Goal: Information Seeking & Learning: Learn about a topic

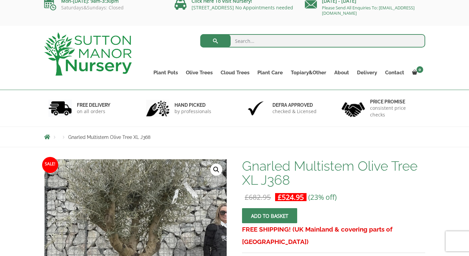
scroll to position [7, 0]
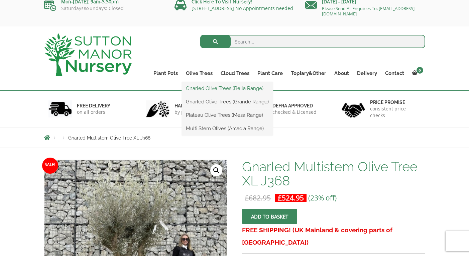
click at [201, 87] on link "Gnarled Olive Trees (Bella Range)" at bounding box center [227, 88] width 91 height 10
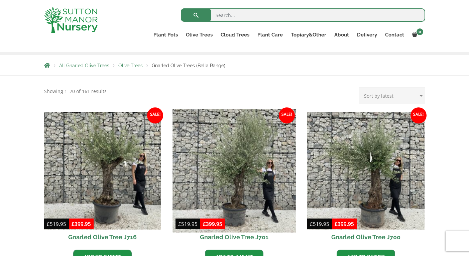
scroll to position [96, 0]
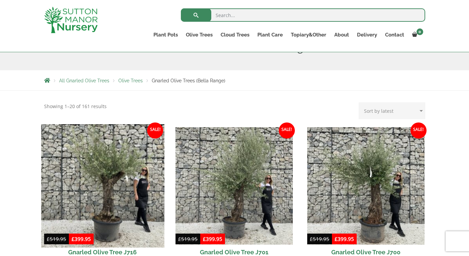
click at [111, 175] on img at bounding box center [102, 185] width 123 height 123
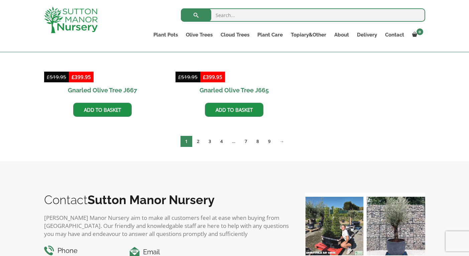
scroll to position [588, 0]
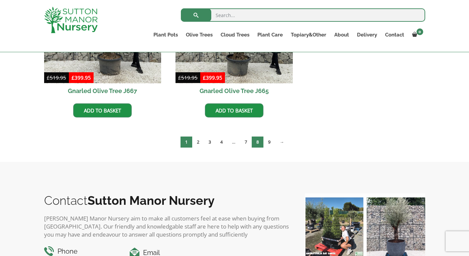
click at [259, 142] on link "8" at bounding box center [258, 141] width 12 height 11
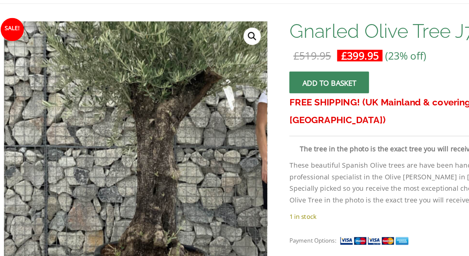
scroll to position [84, 0]
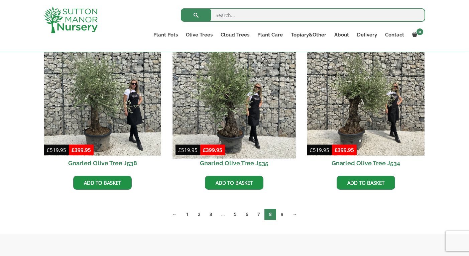
scroll to position [1012, 0]
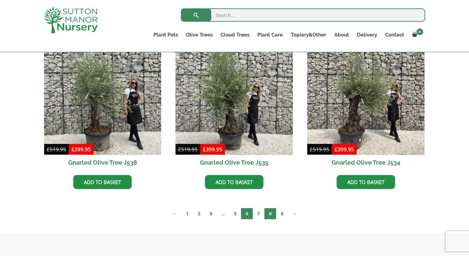
click at [248, 215] on link "6" at bounding box center [247, 213] width 12 height 11
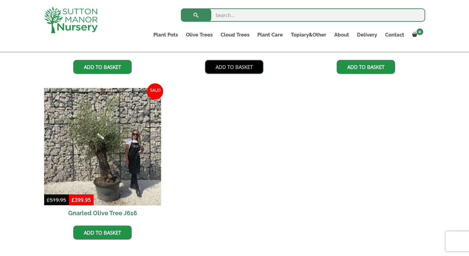
scroll to position [998, 0]
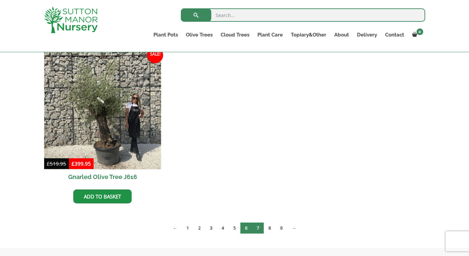
click at [260, 227] on link "7" at bounding box center [258, 227] width 12 height 11
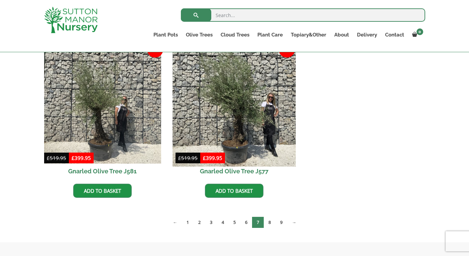
scroll to position [1009, 0]
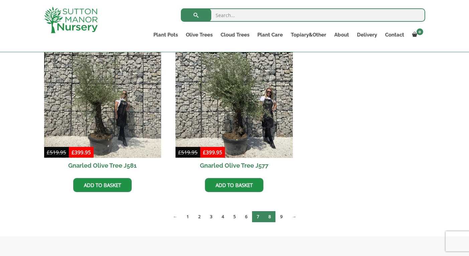
click at [269, 218] on link "8" at bounding box center [270, 216] width 12 height 11
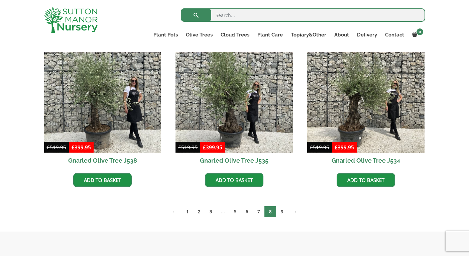
scroll to position [1015, 0]
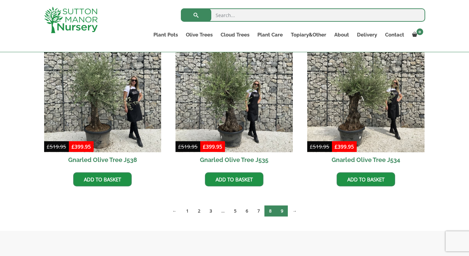
click at [284, 212] on link "9" at bounding box center [282, 210] width 12 height 11
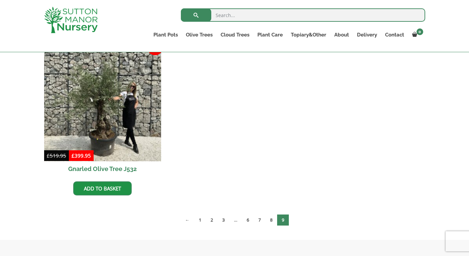
scroll to position [185, 0]
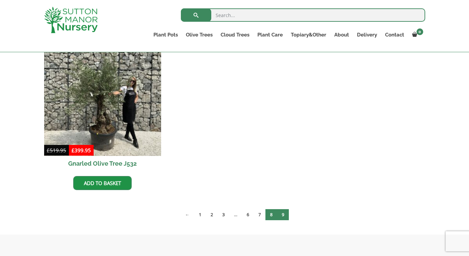
click at [272, 214] on link "8" at bounding box center [272, 214] width 12 height 11
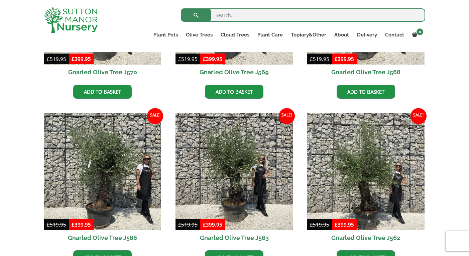
scroll to position [440, 0]
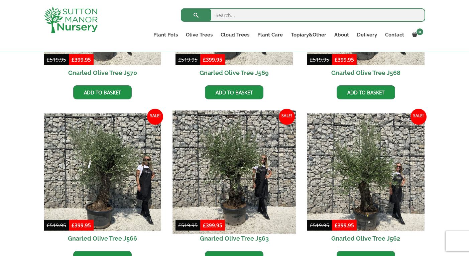
click at [235, 179] on img at bounding box center [234, 171] width 123 height 123
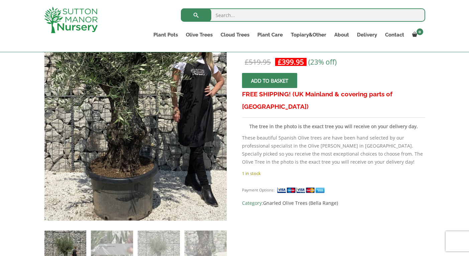
scroll to position [100, 0]
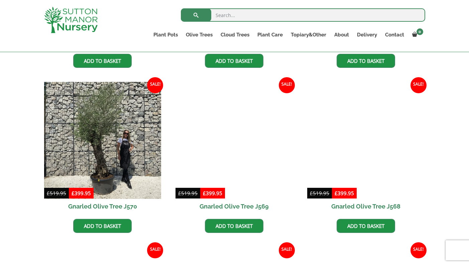
scroll to position [319, 0]
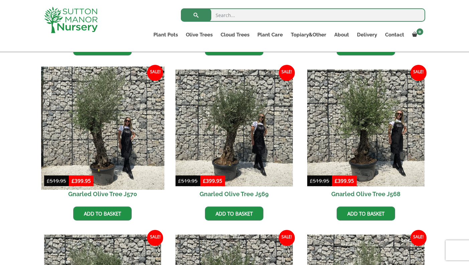
click at [104, 155] on img at bounding box center [102, 128] width 123 height 123
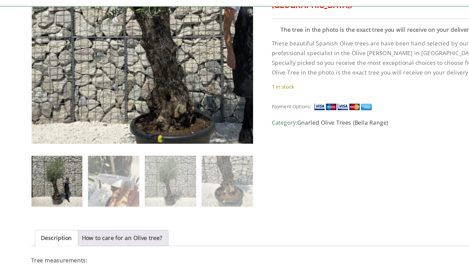
scroll to position [205, 0]
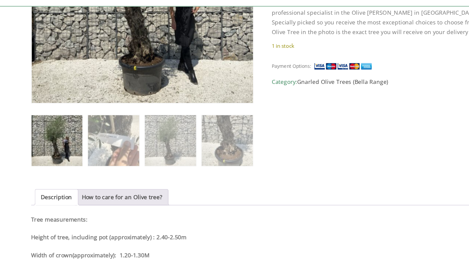
click at [45, 142] on img at bounding box center [65, 163] width 42 height 42
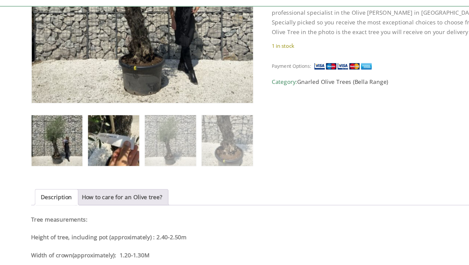
scroll to position [161, 0]
